Goal: Information Seeking & Learning: Learn about a topic

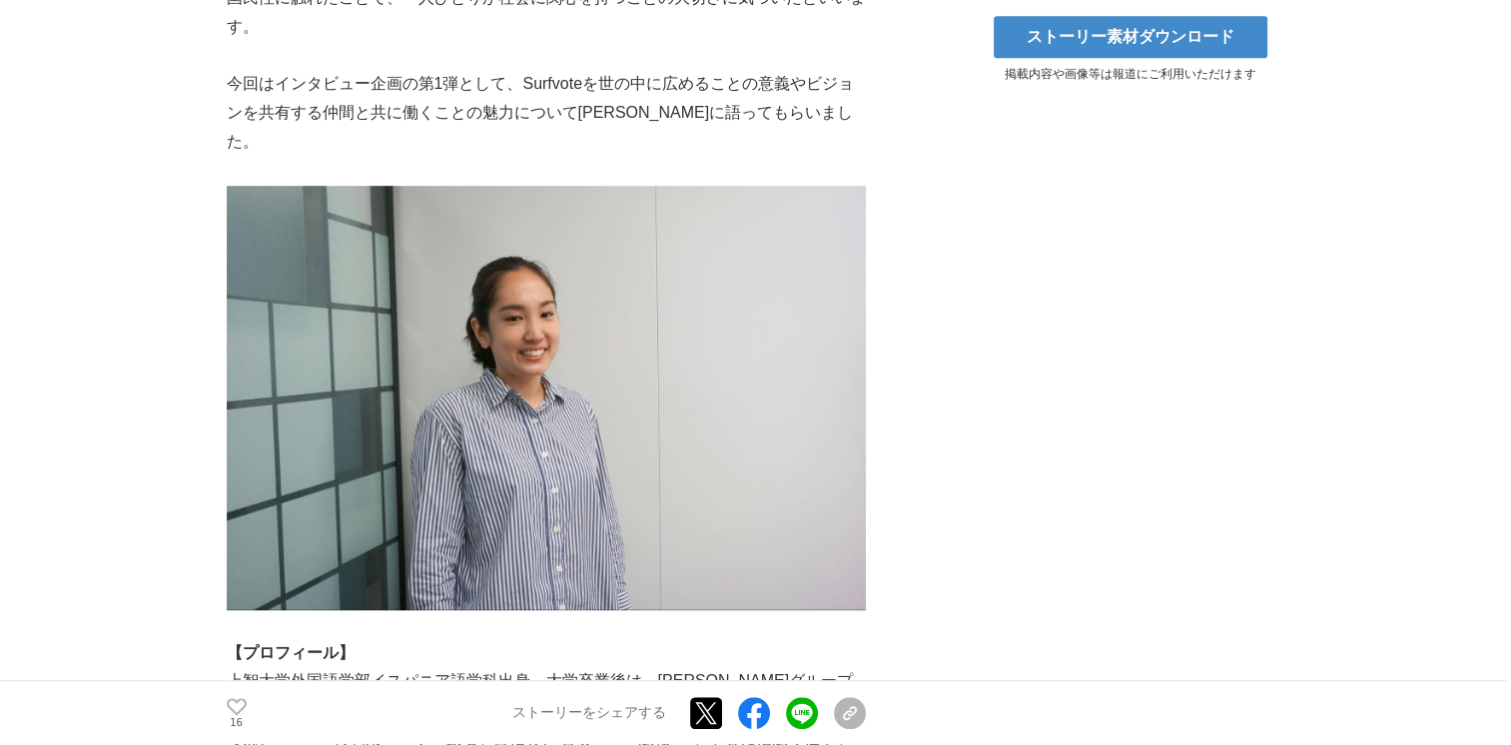
scroll to position [1298, 0]
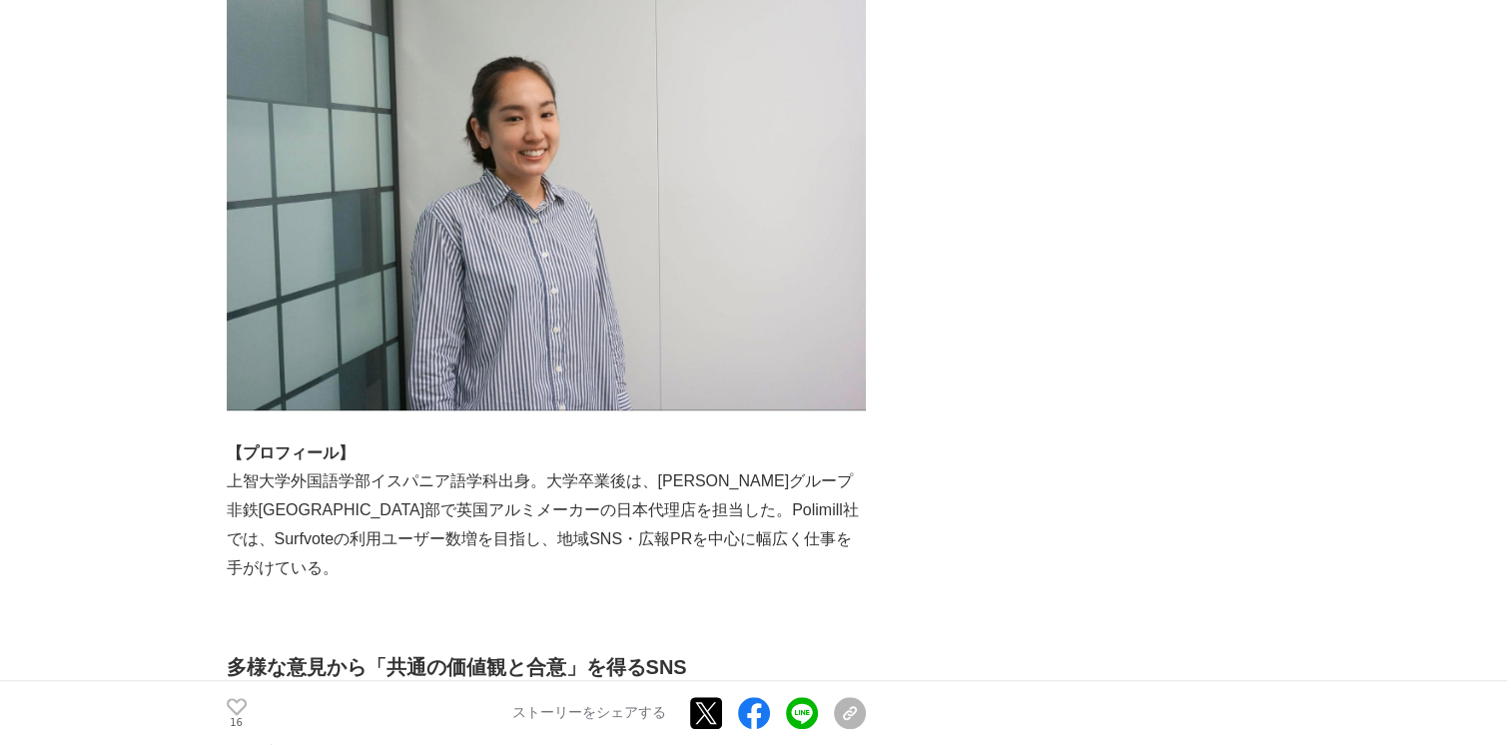
click at [768, 467] on p "上智大学外国語学部イスパニア語学科出身。大学卒業後は、[PERSON_NAME]グループ非鉄[GEOGRAPHIC_DATA]部で英国アルミメーカーの日本代理…" at bounding box center [546, 524] width 639 height 115
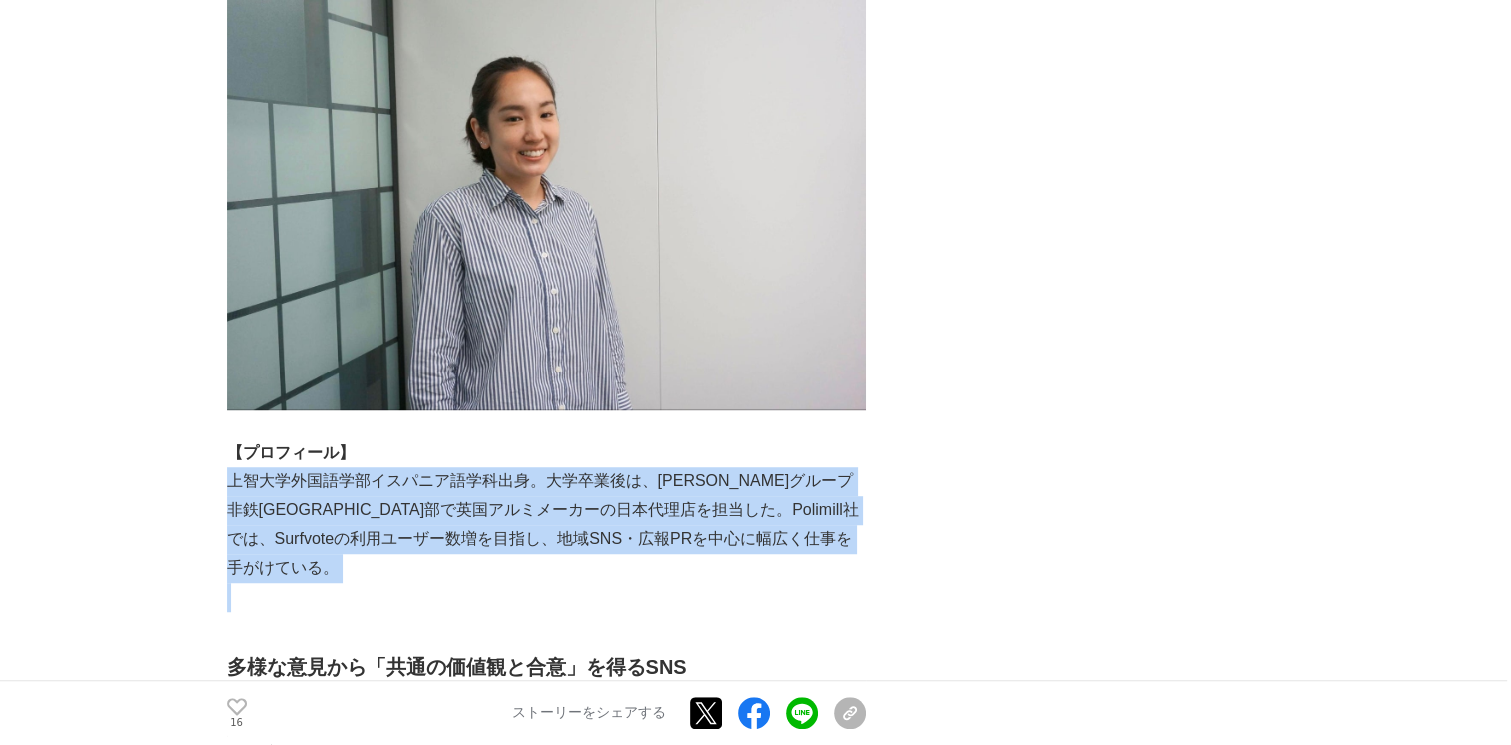
click at [768, 467] on p "上智大学外国語学部イスパニア語学科出身。大学卒業後は、[PERSON_NAME]グループ非鉄[GEOGRAPHIC_DATA]部で英国アルミメーカーの日本代理…" at bounding box center [546, 524] width 639 height 115
drag, startPoint x: 768, startPoint y: 413, endPoint x: 787, endPoint y: 421, distance: 20.6
click at [787, 467] on p "上智大学外国語学部イスパニア語学科出身。大学卒業後は、[PERSON_NAME]グループ非鉄[GEOGRAPHIC_DATA]部で英国アルミメーカーの日本代理…" at bounding box center [546, 524] width 639 height 115
click at [767, 467] on p "上智大学外国語学部イスパニア語学科出身。大学卒業後は、[PERSON_NAME]グループ非鉄[GEOGRAPHIC_DATA]部で英国アルミメーカーの日本代理…" at bounding box center [546, 524] width 639 height 115
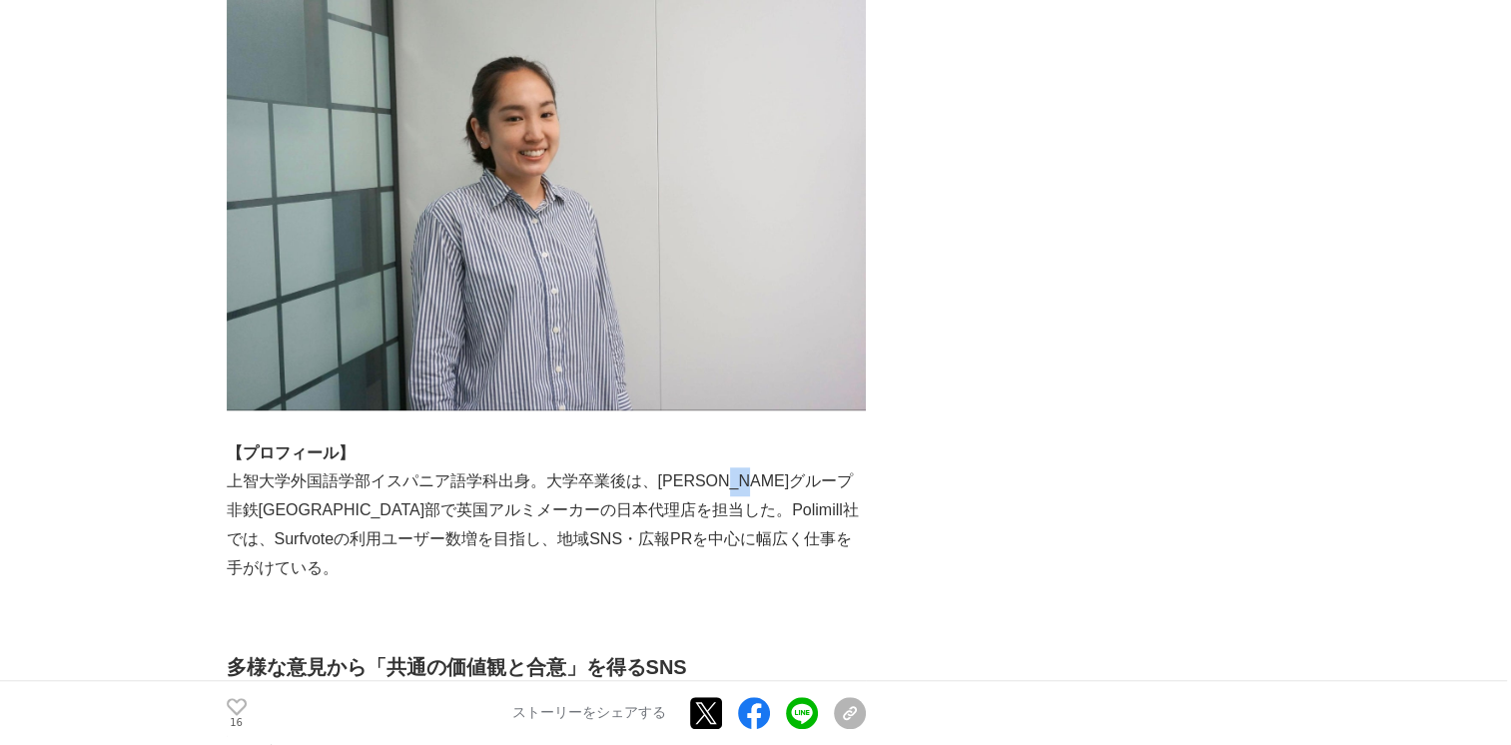
click at [767, 467] on p "上智大学外国語学部イスパニア語学科出身。大学卒業後は、[PERSON_NAME]グループ非鉄[GEOGRAPHIC_DATA]部で英国アルミメーカーの日本代理…" at bounding box center [546, 524] width 639 height 115
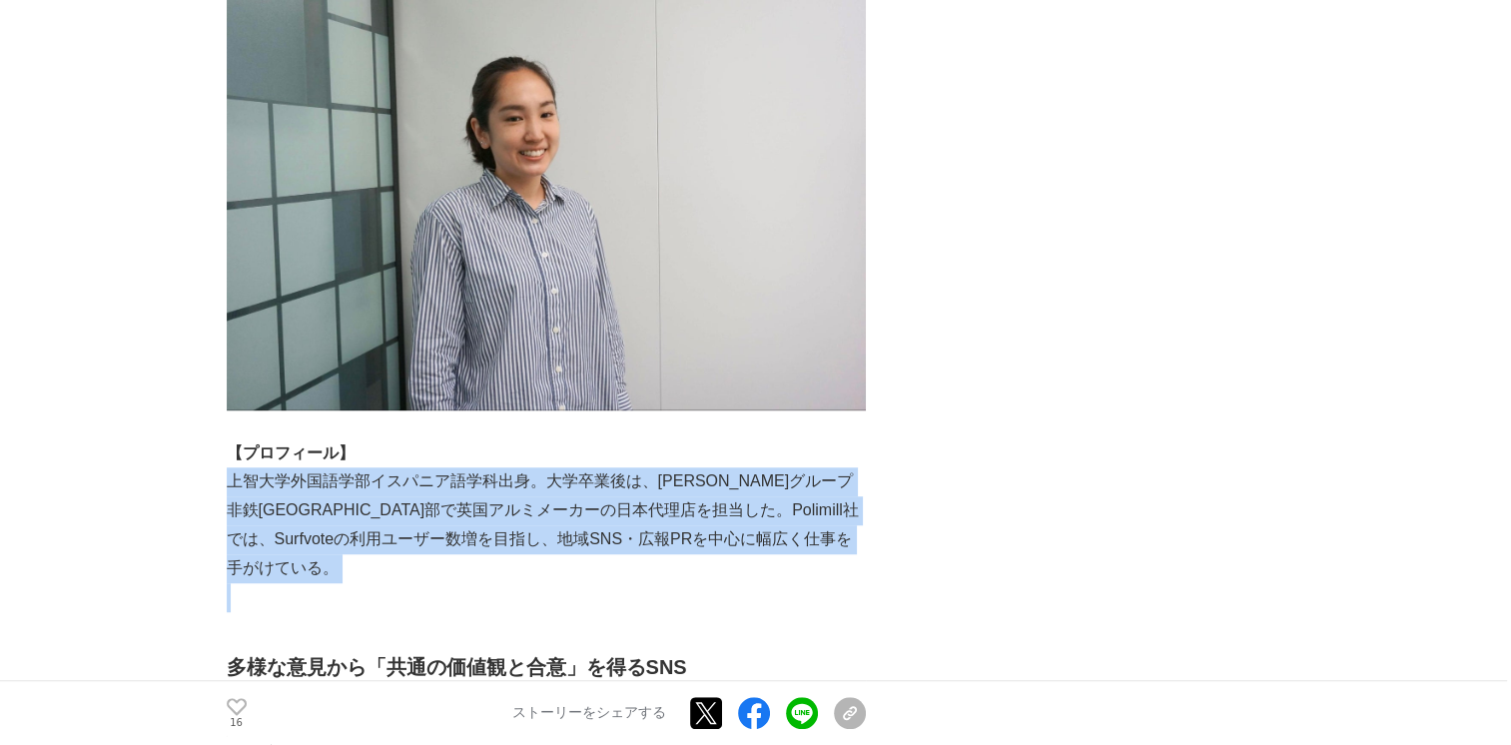
drag, startPoint x: 767, startPoint y: 422, endPoint x: 810, endPoint y: 453, distance: 52.9
click at [809, 467] on p "上智大学外国語学部イスパニア語学科出身。大学卒業後は、[PERSON_NAME]グループ非鉄[GEOGRAPHIC_DATA]部で英国アルミメーカーの日本代理…" at bounding box center [546, 524] width 639 height 115
click at [818, 470] on p "上智大学外国語学部イスパニア語学科出身。大学卒業後は、[PERSON_NAME]グループ非鉄[GEOGRAPHIC_DATA]部で英国アルミメーカーの日本代理…" at bounding box center [546, 524] width 639 height 115
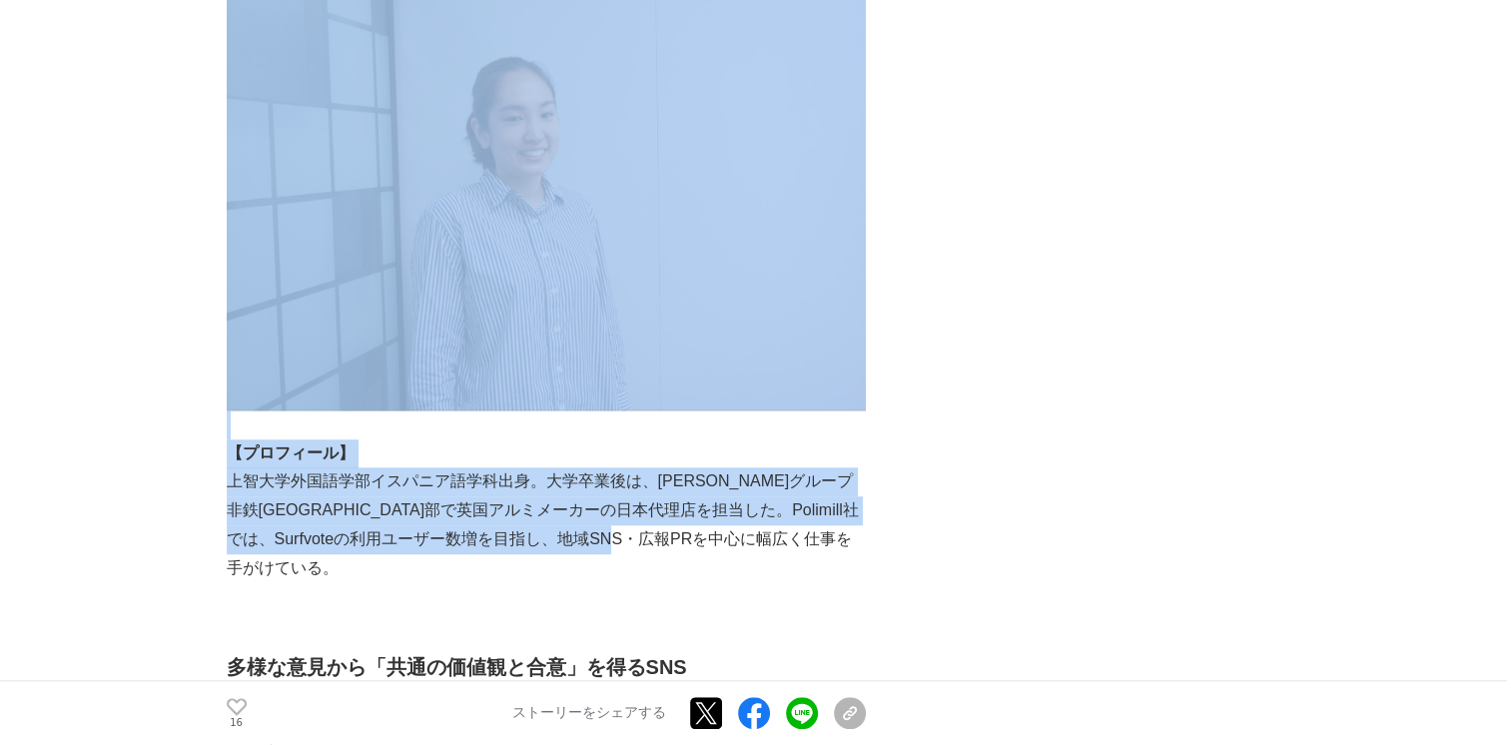
drag, startPoint x: 827, startPoint y: 477, endPoint x: 219, endPoint y: 408, distance: 612.1
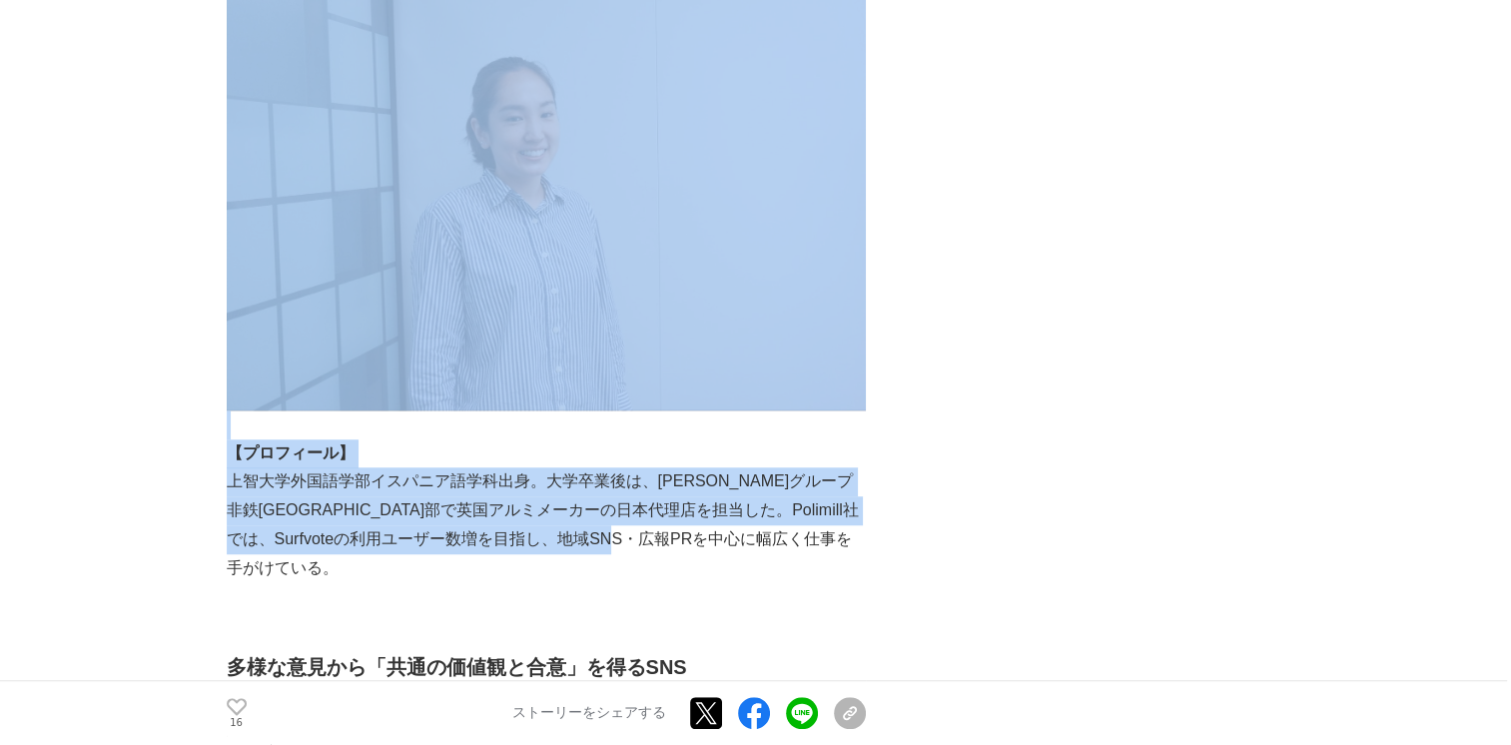
drag, startPoint x: 237, startPoint y: 418, endPoint x: 784, endPoint y: 491, distance: 552.1
click at [784, 491] on p "上智大学外国語学部イスパニア語学科出身。大学卒業後は、[PERSON_NAME]グループ非鉄[GEOGRAPHIC_DATA]部で英国アルミメーカーの日本代理…" at bounding box center [546, 524] width 639 height 115
click at [799, 487] on p "上智大学外国語学部イスパニア語学科出身。大学卒業後は、[PERSON_NAME]グループ非鉄[GEOGRAPHIC_DATA]部で英国アルミメーカーの日本代理…" at bounding box center [546, 524] width 639 height 115
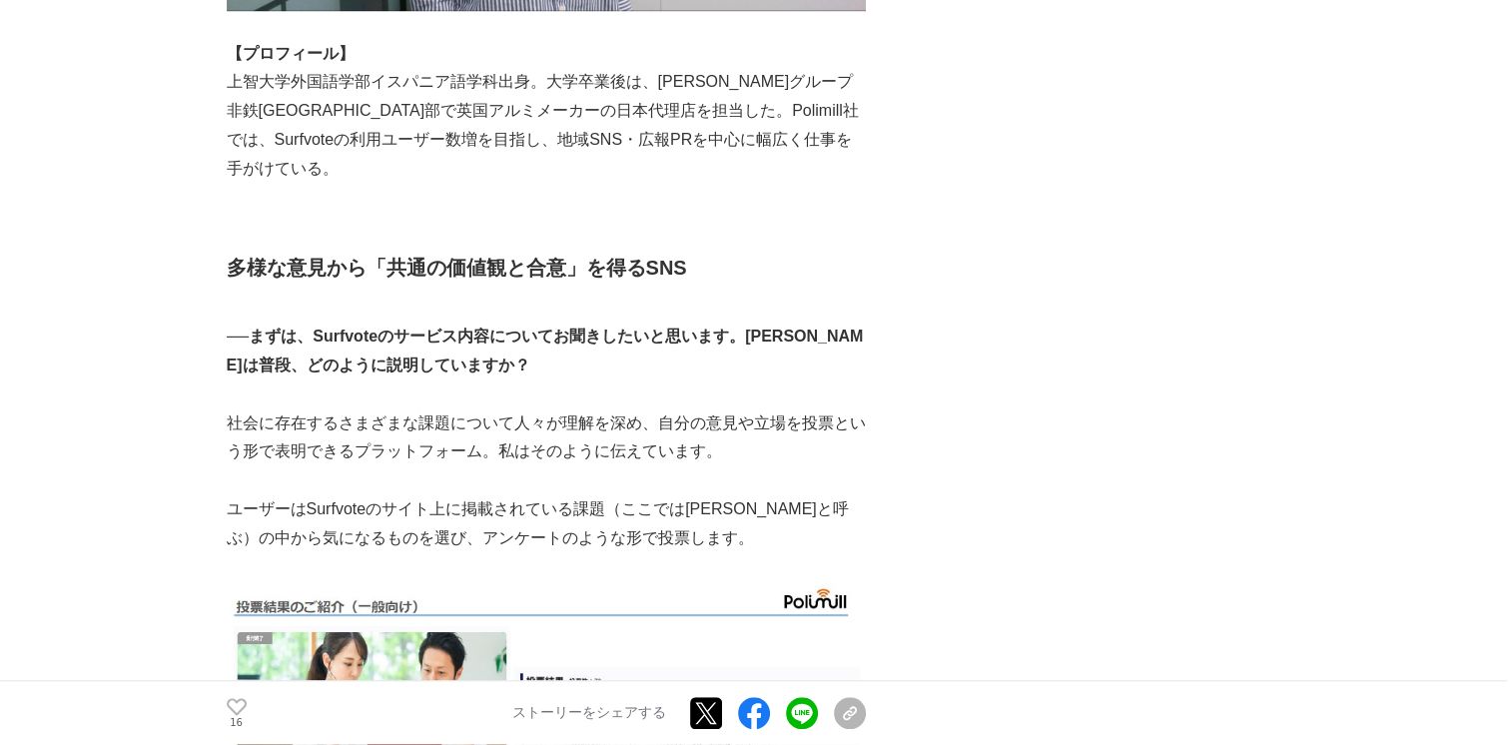
scroll to position [1798, 0]
